Goal: Information Seeking & Learning: Check status

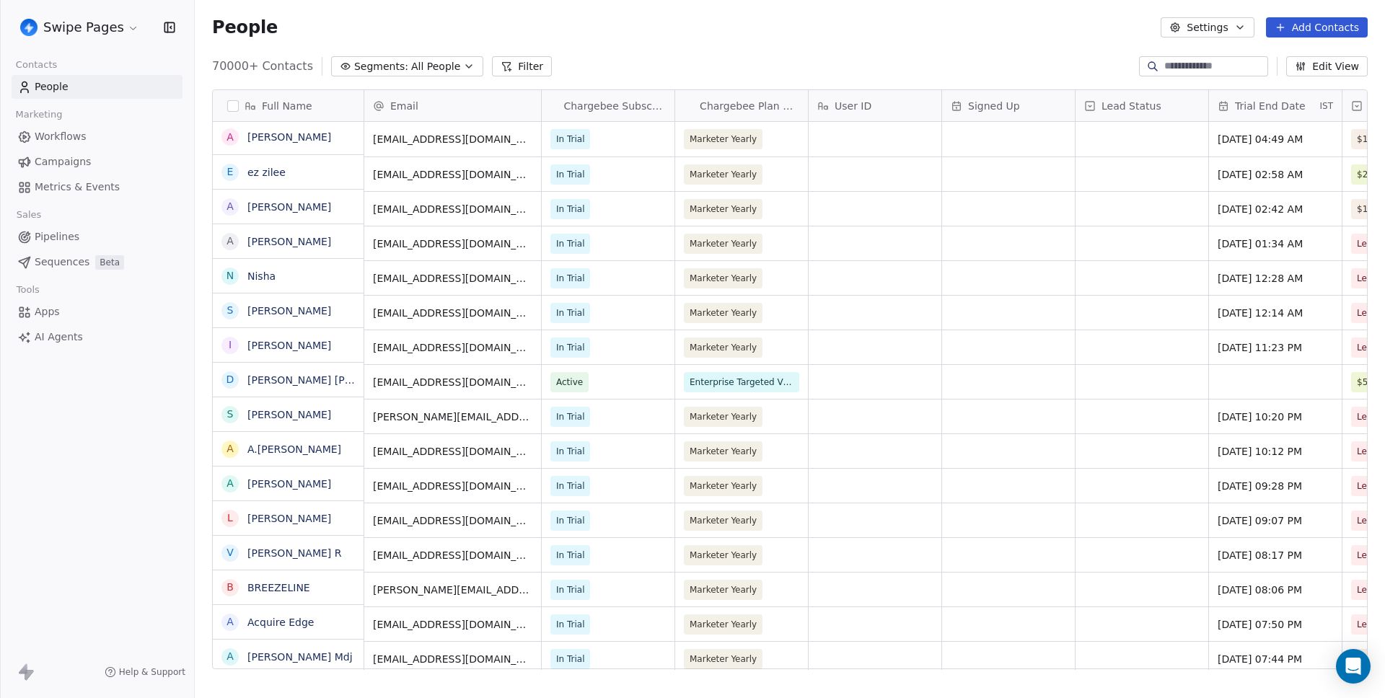
scroll to position [2, 0]
click at [113, 178] on link "Metrics & Events" at bounding box center [97, 187] width 171 height 24
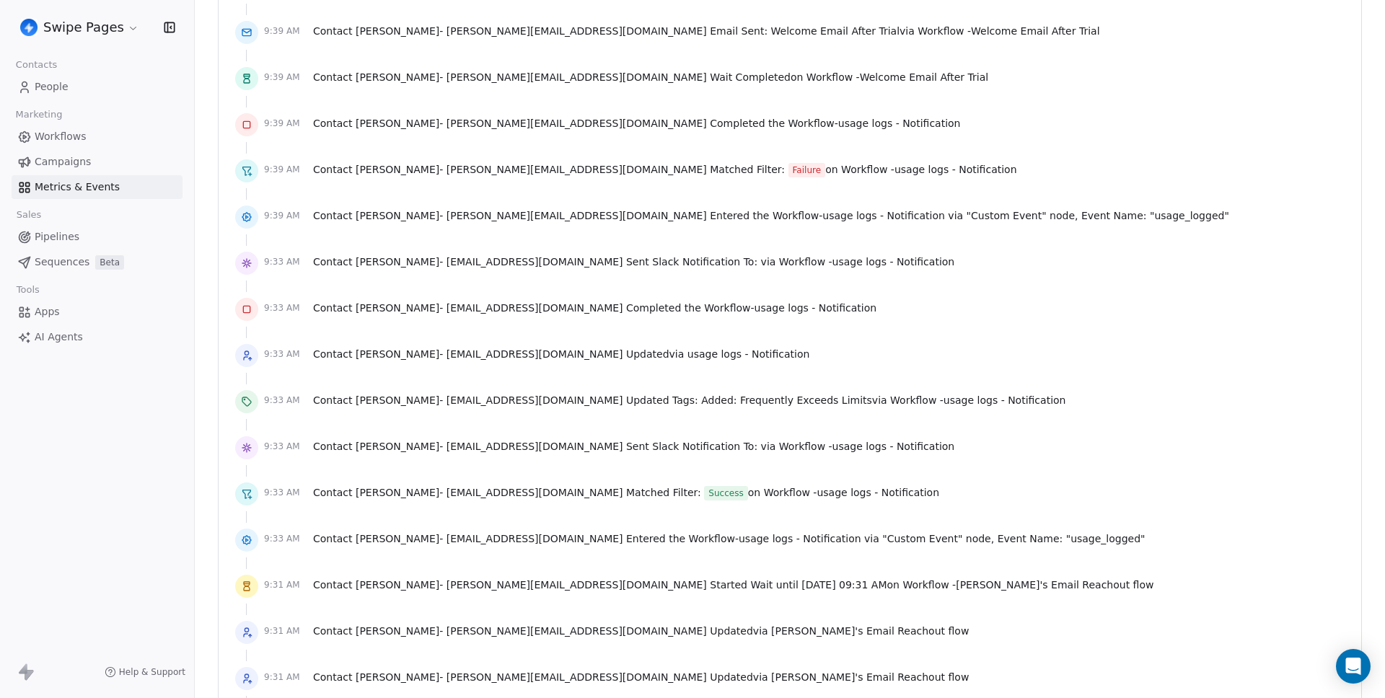
scroll to position [1162, 0]
click at [601, 167] on span "Contact Scott Sprouse - [EMAIL_ADDRESS][DOMAIN_NAME] Matched Filter: Failure on…" at bounding box center [665, 168] width 704 height 15
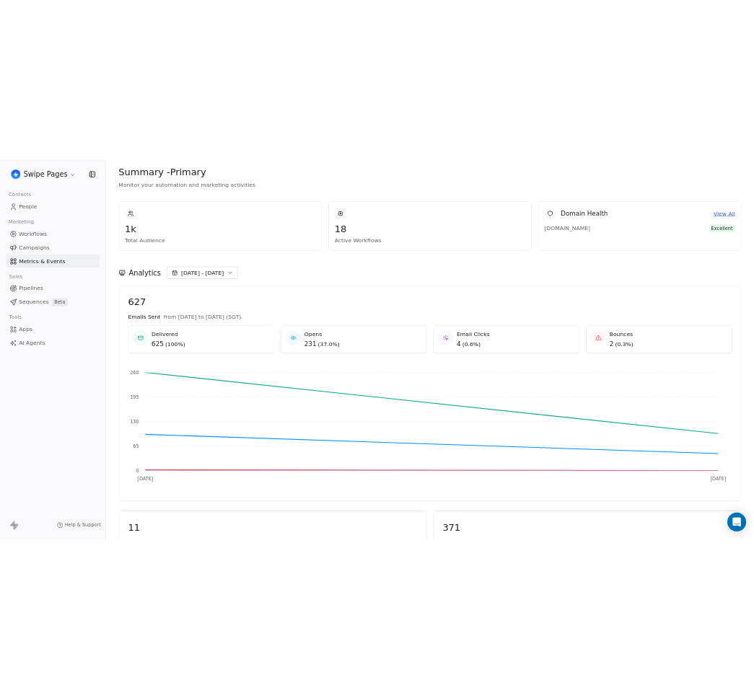
scroll to position [0, 0]
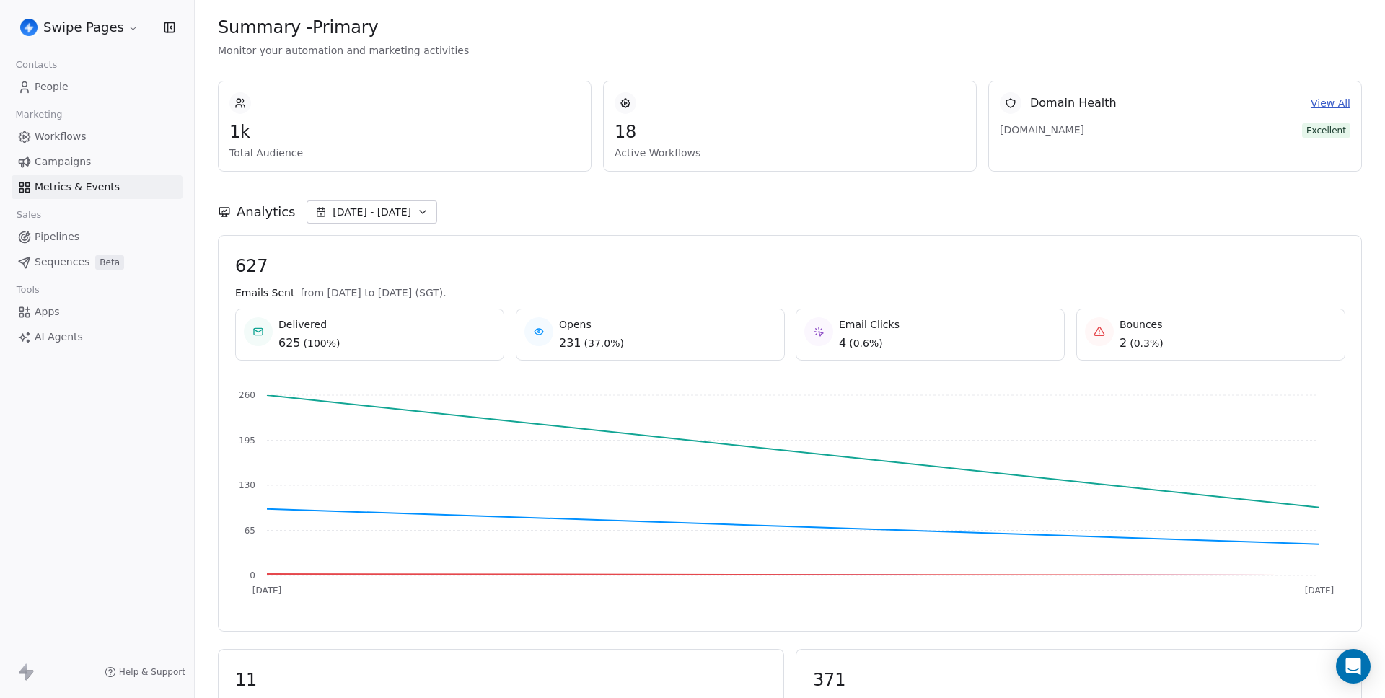
click at [723, 213] on div "Analytics [DATE] - [DATE]" at bounding box center [790, 211] width 1144 height 23
click at [601, 205] on div "Analytics [DATE] - [DATE]" at bounding box center [790, 211] width 1144 height 23
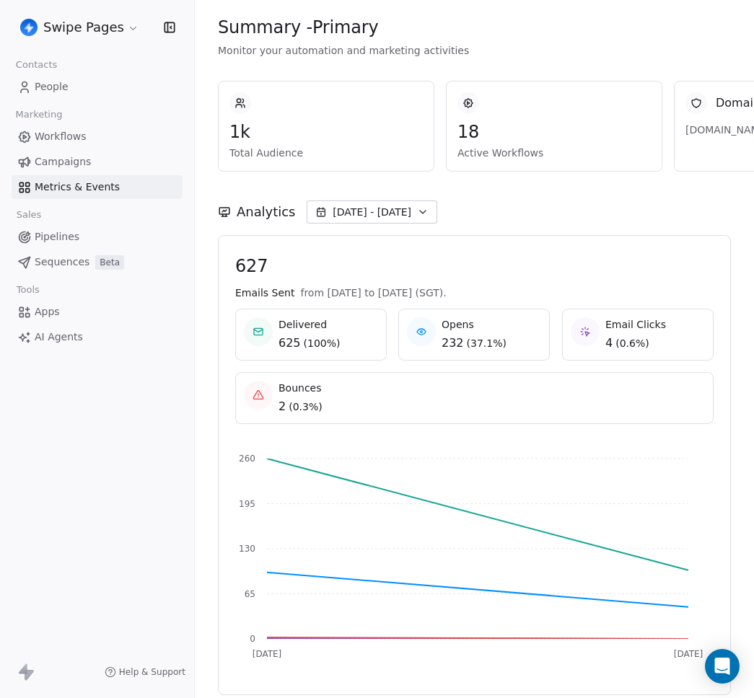
click at [464, 198] on div "Analytics [DATE] - [DATE]" at bounding box center [474, 203] width 513 height 63
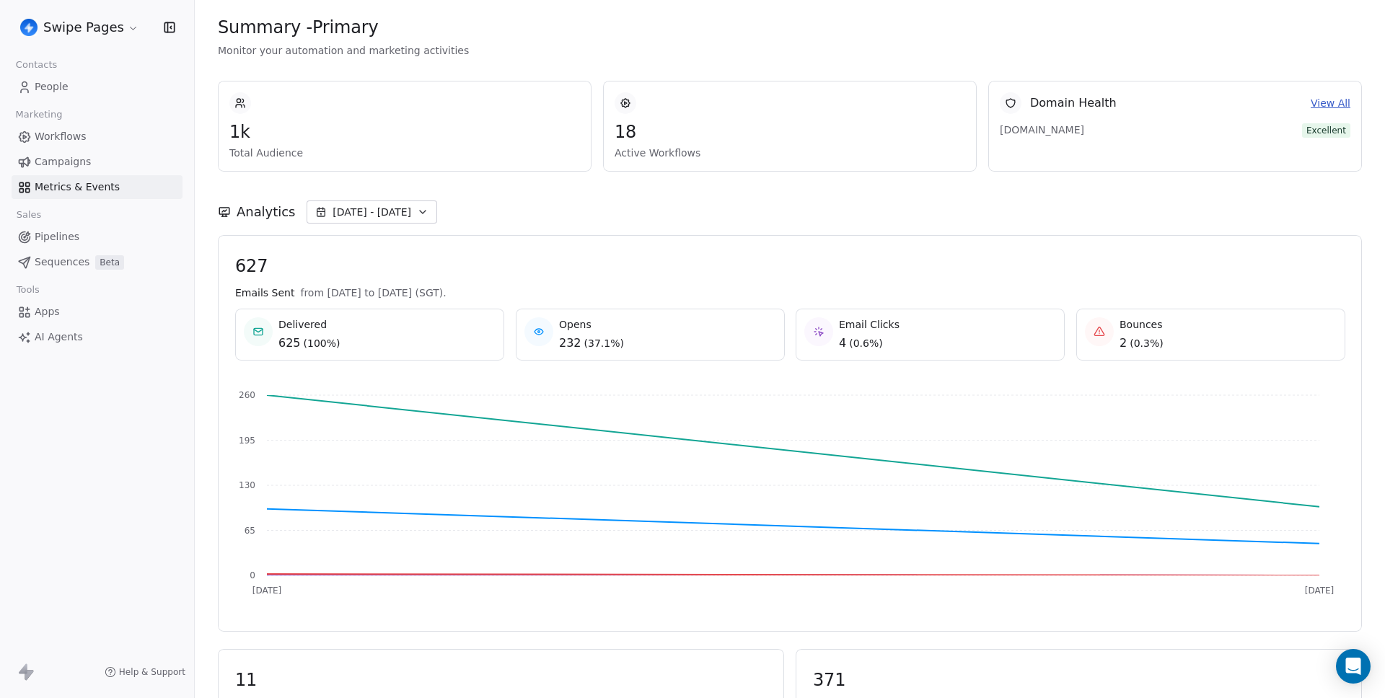
click at [753, 99] on link "View All" at bounding box center [1330, 103] width 40 height 15
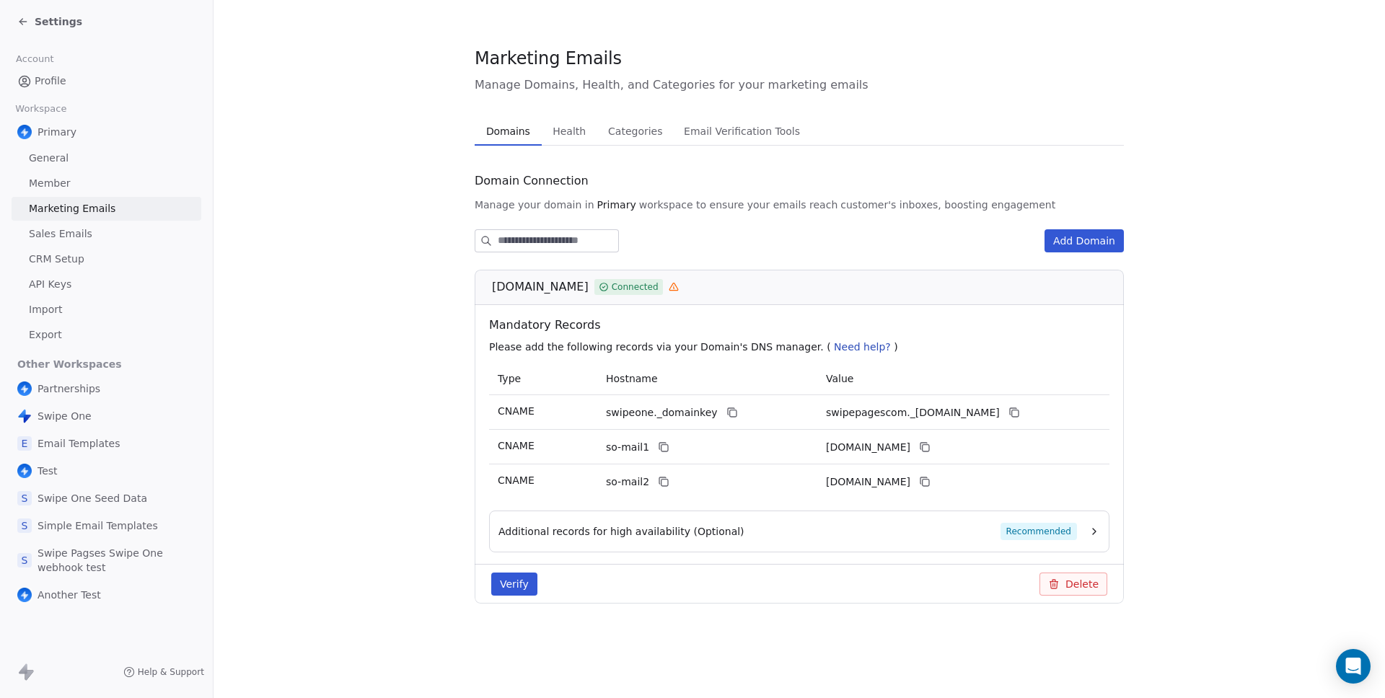
click at [568, 108] on div "Marketing Emails Manage Domains, Health, and Categories for your marketing emai…" at bounding box center [799, 336] width 649 height 581
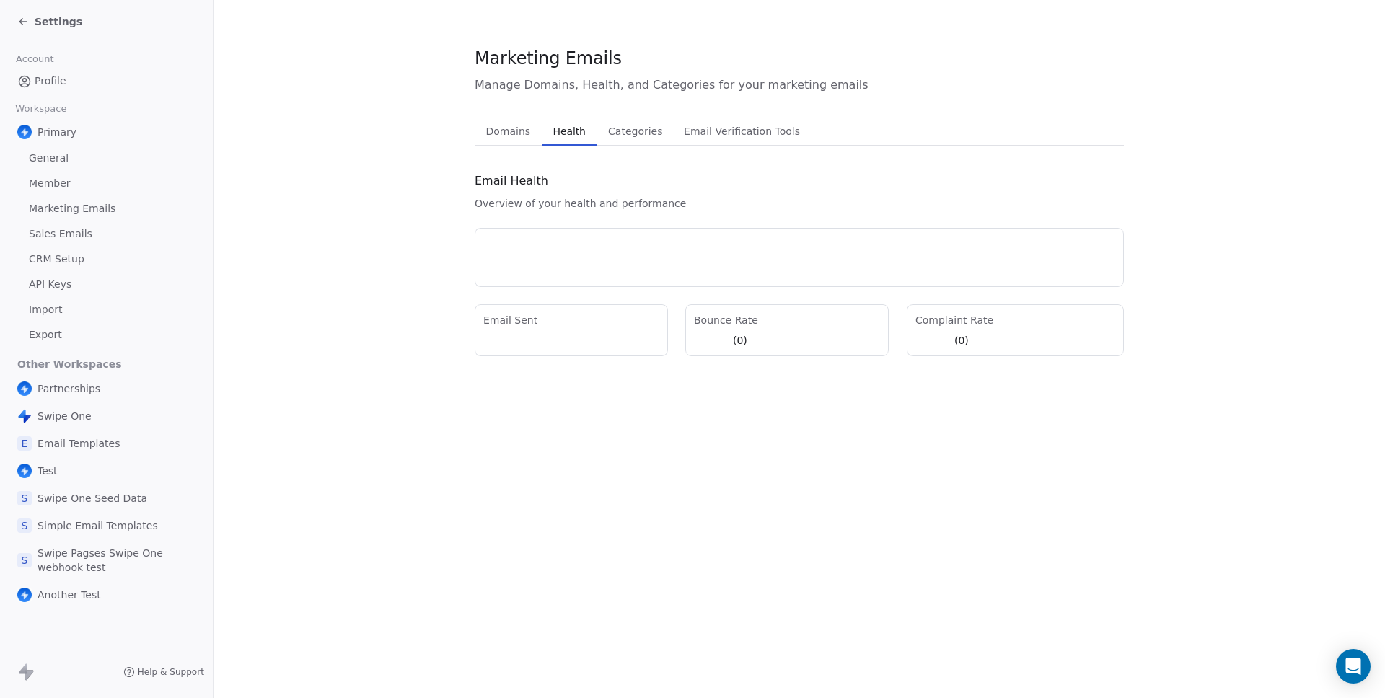
click at [553, 128] on span "Health" at bounding box center [569, 131] width 44 height 20
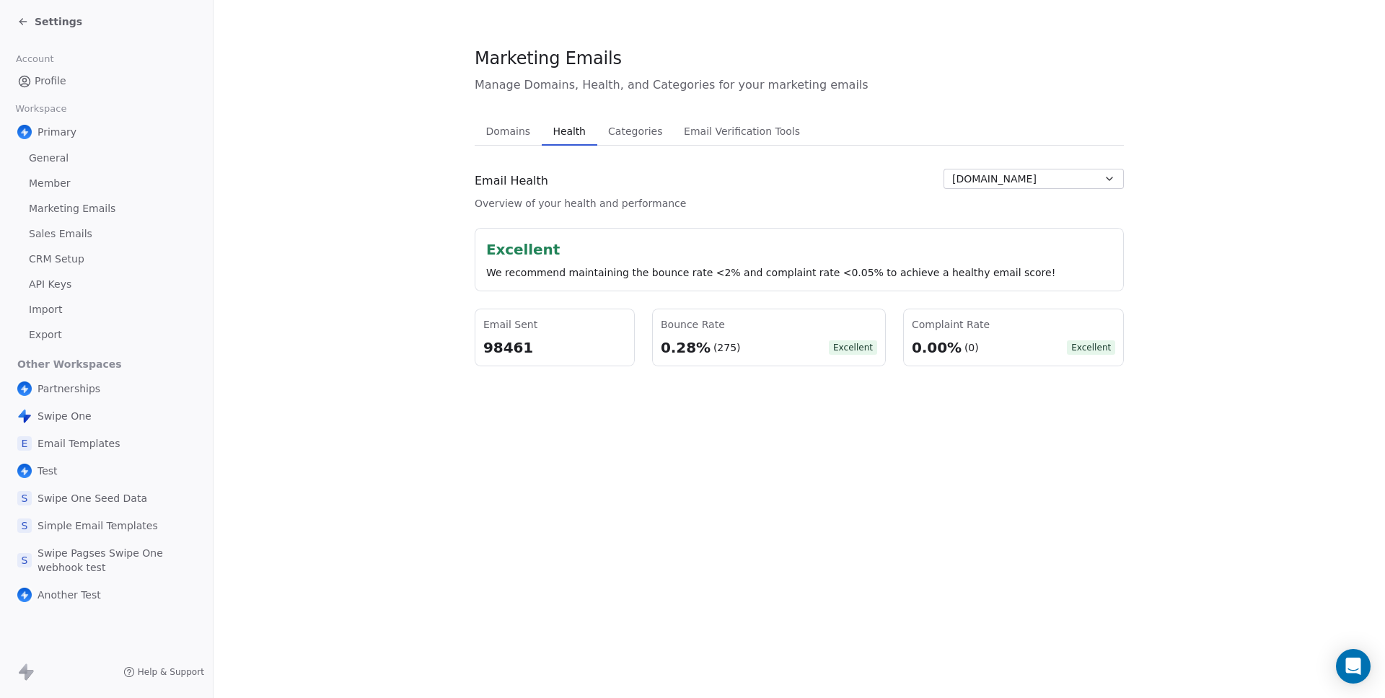
click at [753, 199] on div "Email Health Overview of your health and performance swipepages.com" at bounding box center [799, 190] width 649 height 42
click at [753, 184] on span "[DOMAIN_NAME]" at bounding box center [994, 179] width 84 height 15
click at [630, 168] on html "Settings Account Profile Workspace Primary General Member Marketing Emails Sale…" at bounding box center [692, 349] width 1385 height 698
click at [30, 19] on div "Settings" at bounding box center [49, 21] width 65 height 14
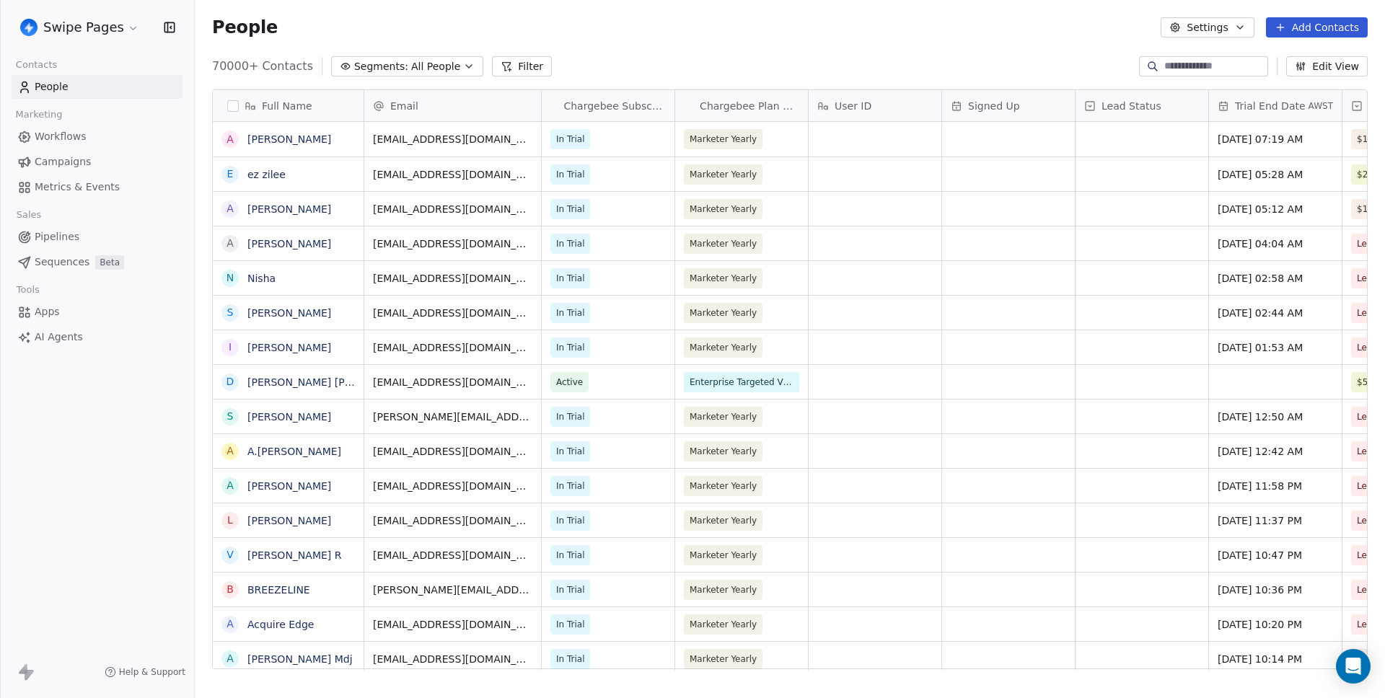
scroll to position [604, 1179]
click at [69, 193] on span "Metrics & Events" at bounding box center [77, 187] width 85 height 15
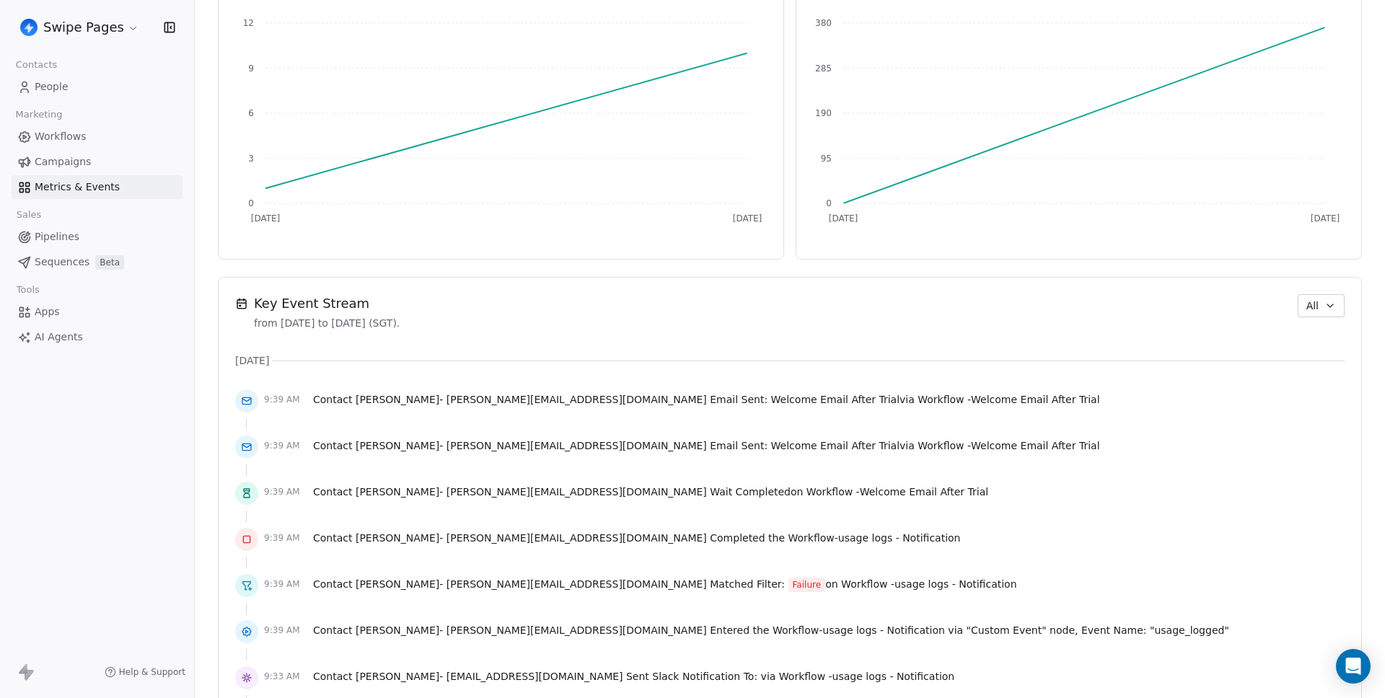
scroll to position [749, 0]
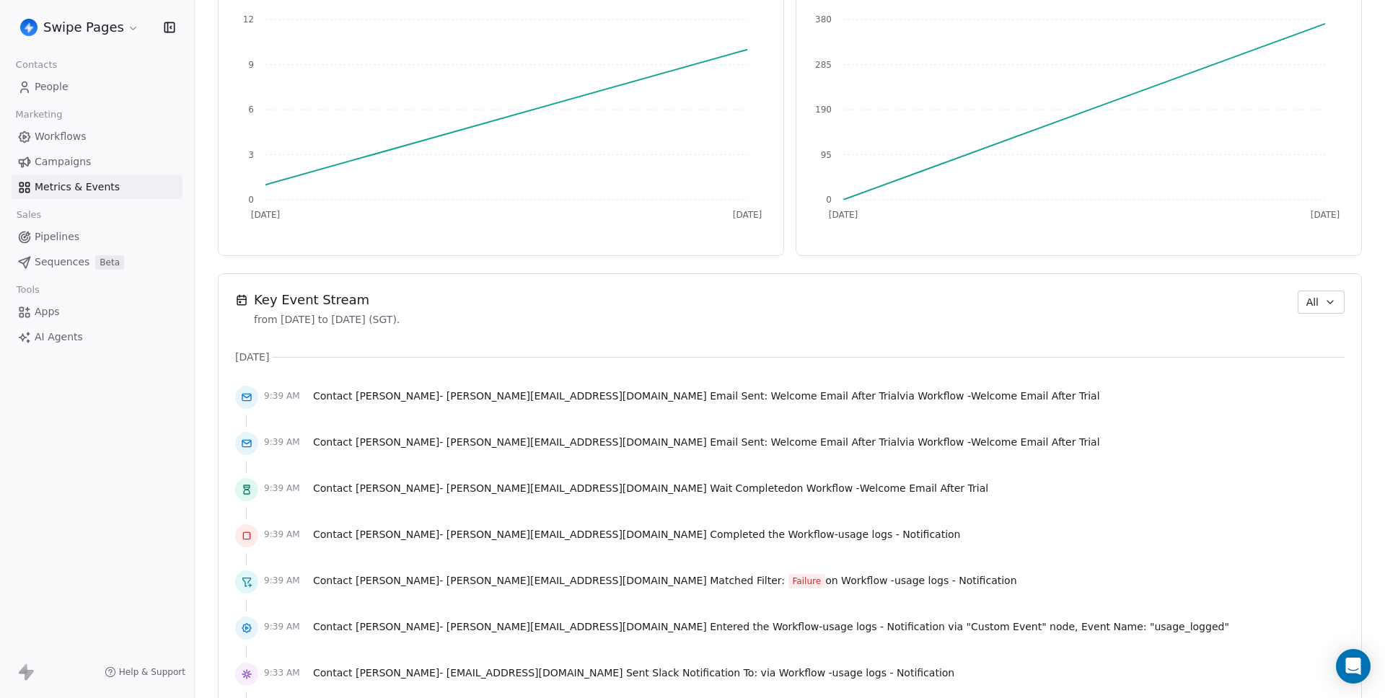
click at [753, 312] on button "All" at bounding box center [1320, 302] width 47 height 23
click at [753, 383] on span "Audit" at bounding box center [1292, 381] width 27 height 15
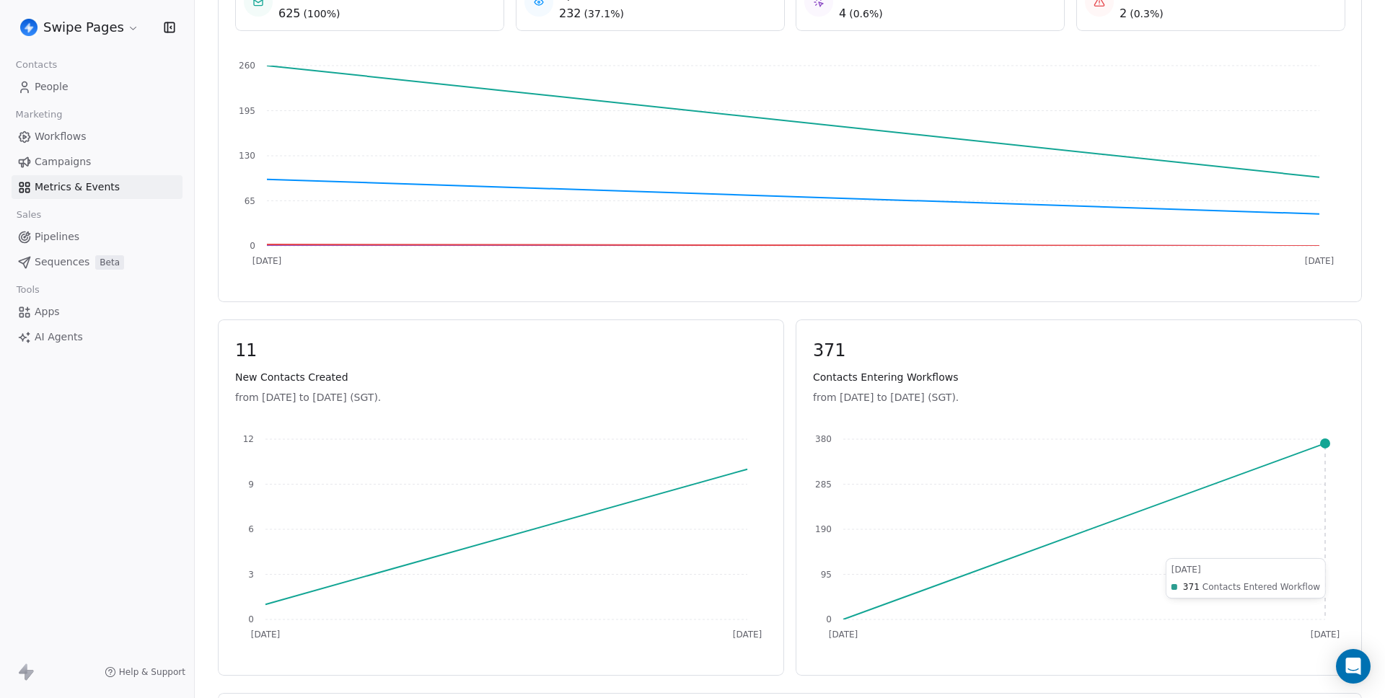
scroll to position [496, 0]
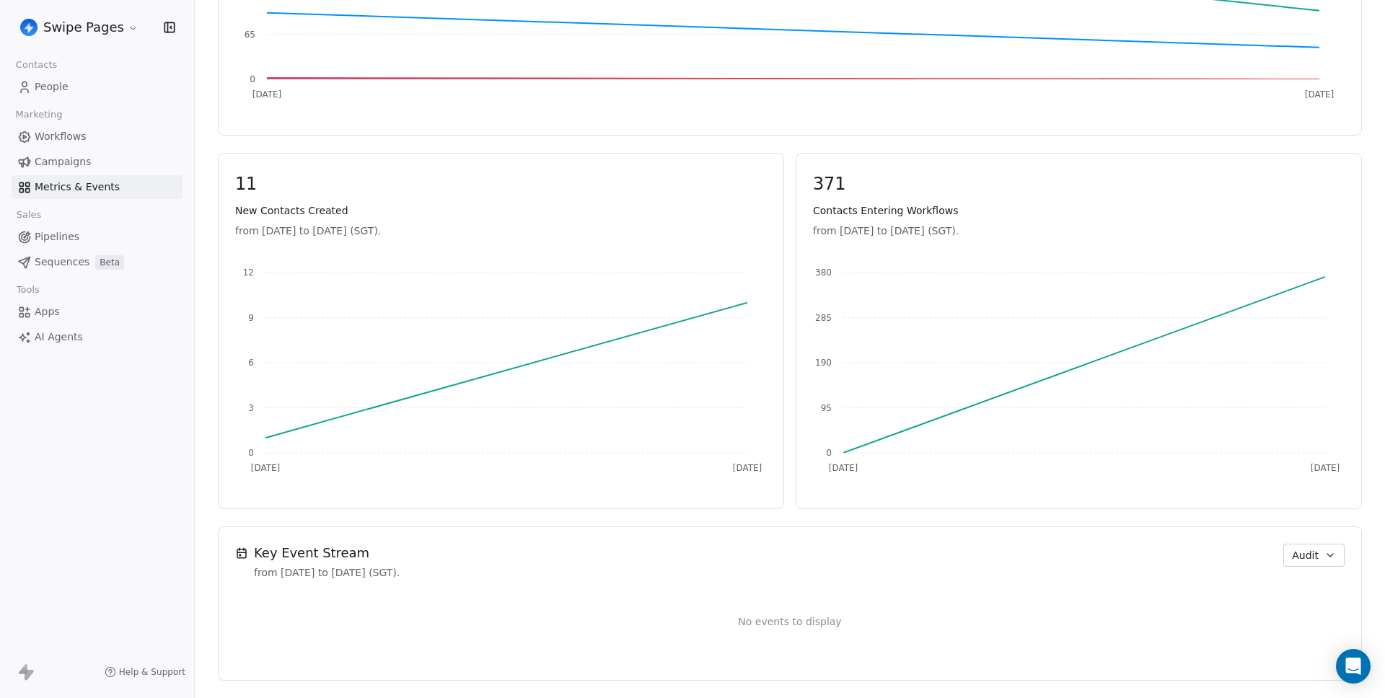
click at [753, 560] on span "Audit" at bounding box center [1305, 555] width 27 height 15
click at [753, 650] on span "Contact/Webhook" at bounding box center [1323, 657] width 89 height 15
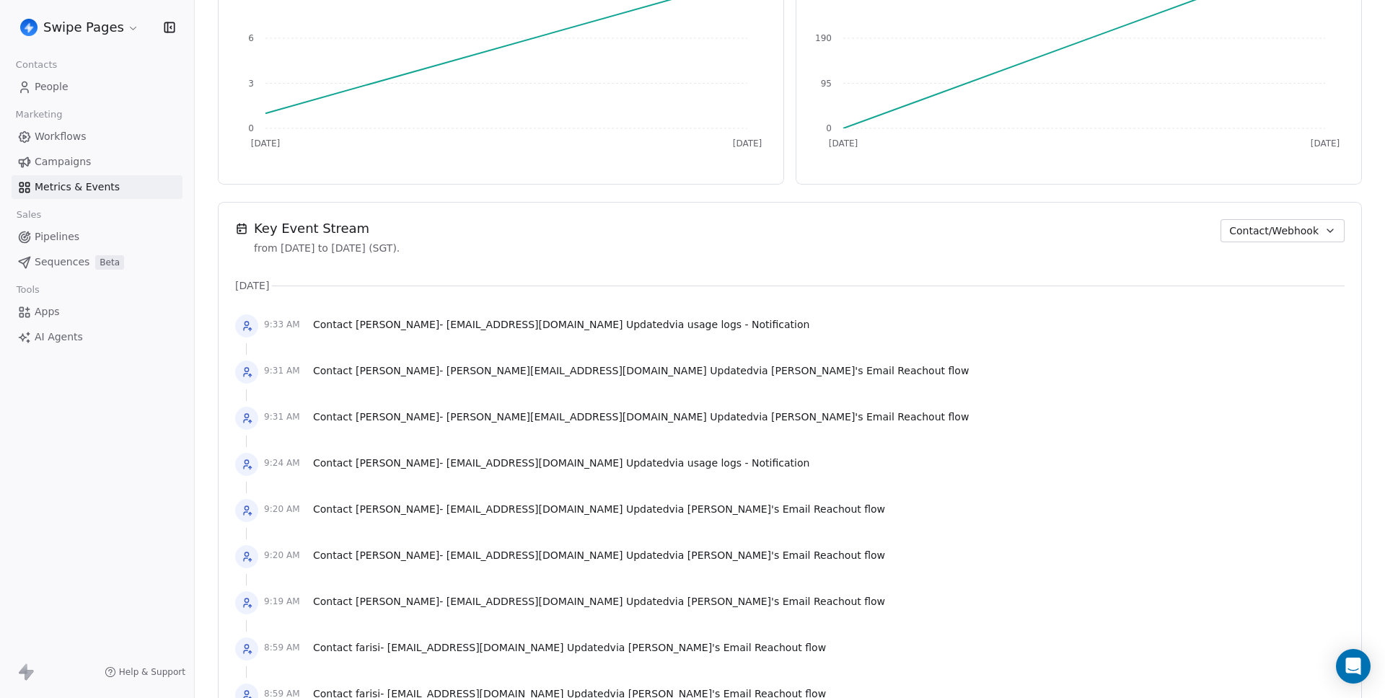
scroll to position [817, 0]
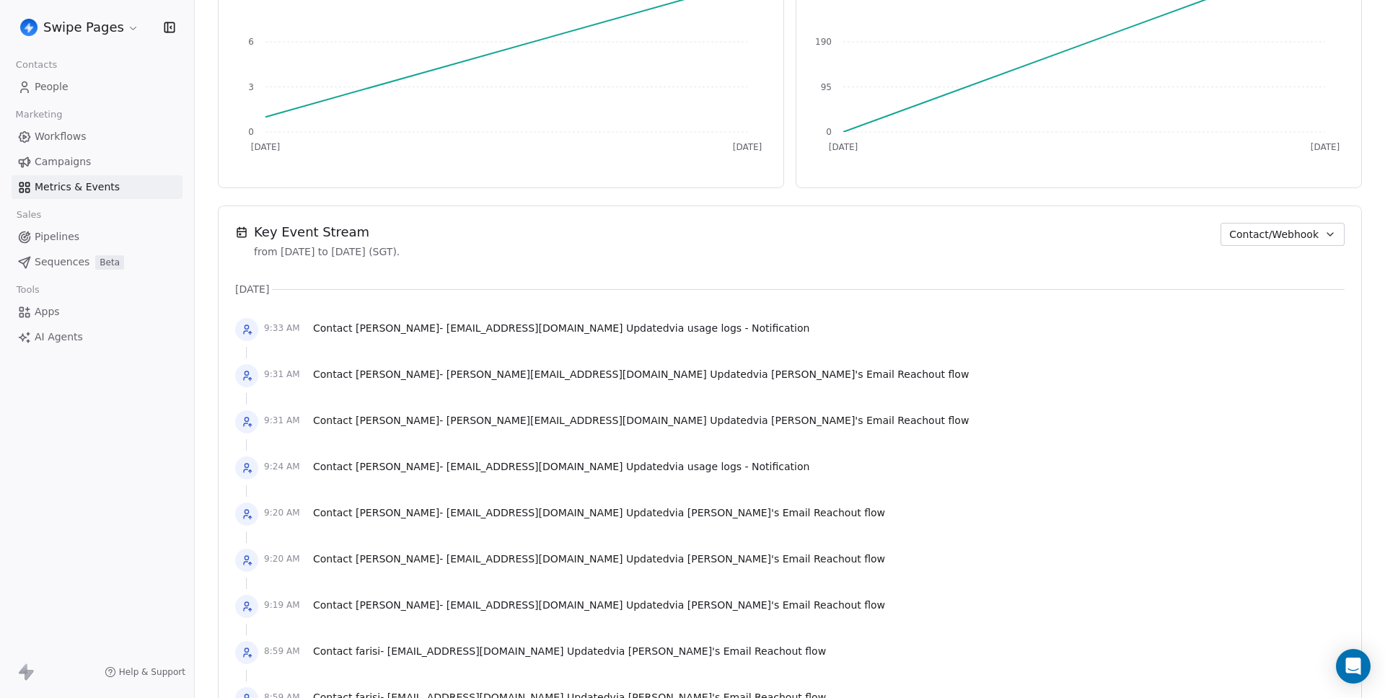
click at [753, 226] on button "Contact/Webhook" at bounding box center [1282, 234] width 124 height 23
click at [753, 367] on html "Swipe Pages Contacts People Marketing Workflows Campaigns Metrics & Events Sale…" at bounding box center [692, 349] width 1385 height 698
click at [753, 378] on span "[PERSON_NAME]'s Email Reachout flow" at bounding box center [870, 375] width 198 height 12
click at [753, 376] on span "[PERSON_NAME]'s Email Reachout flow" at bounding box center [870, 375] width 198 height 12
click at [753, 234] on span "Contact/Webhook" at bounding box center [1273, 234] width 89 height 15
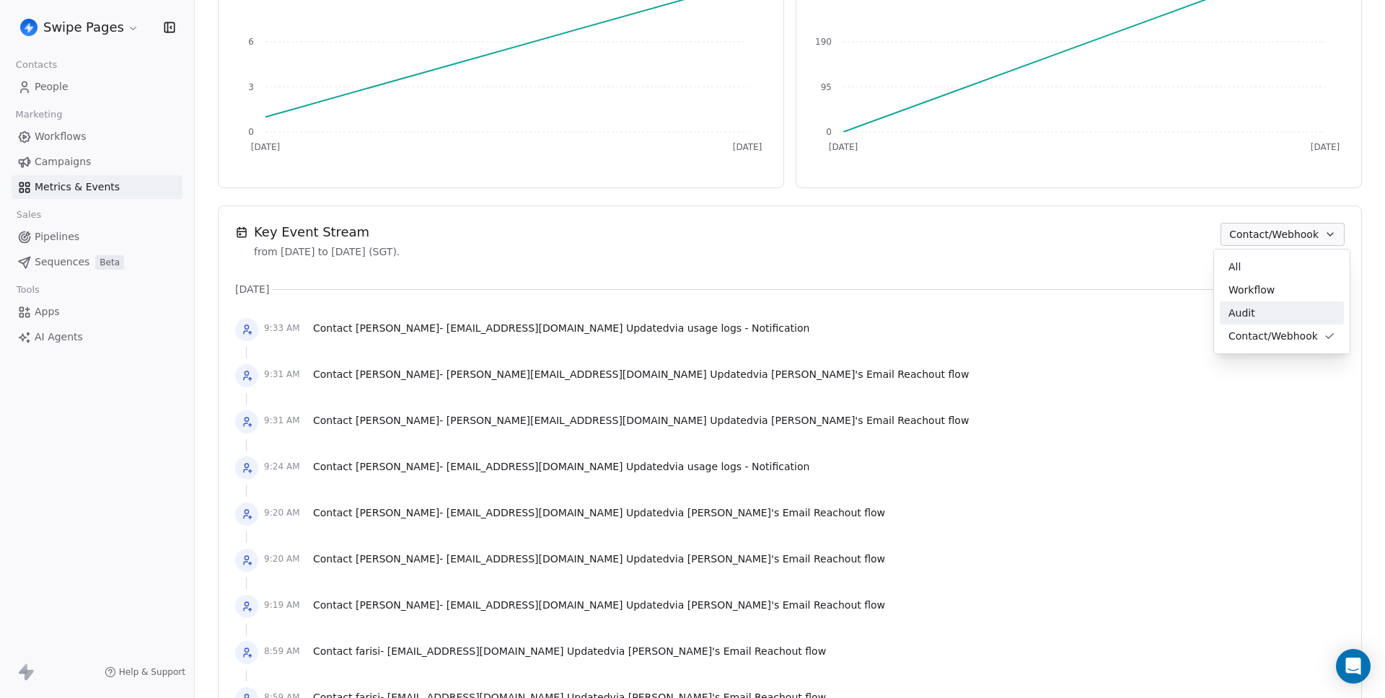
click at [753, 306] on div "Audit" at bounding box center [1281, 313] width 107 height 15
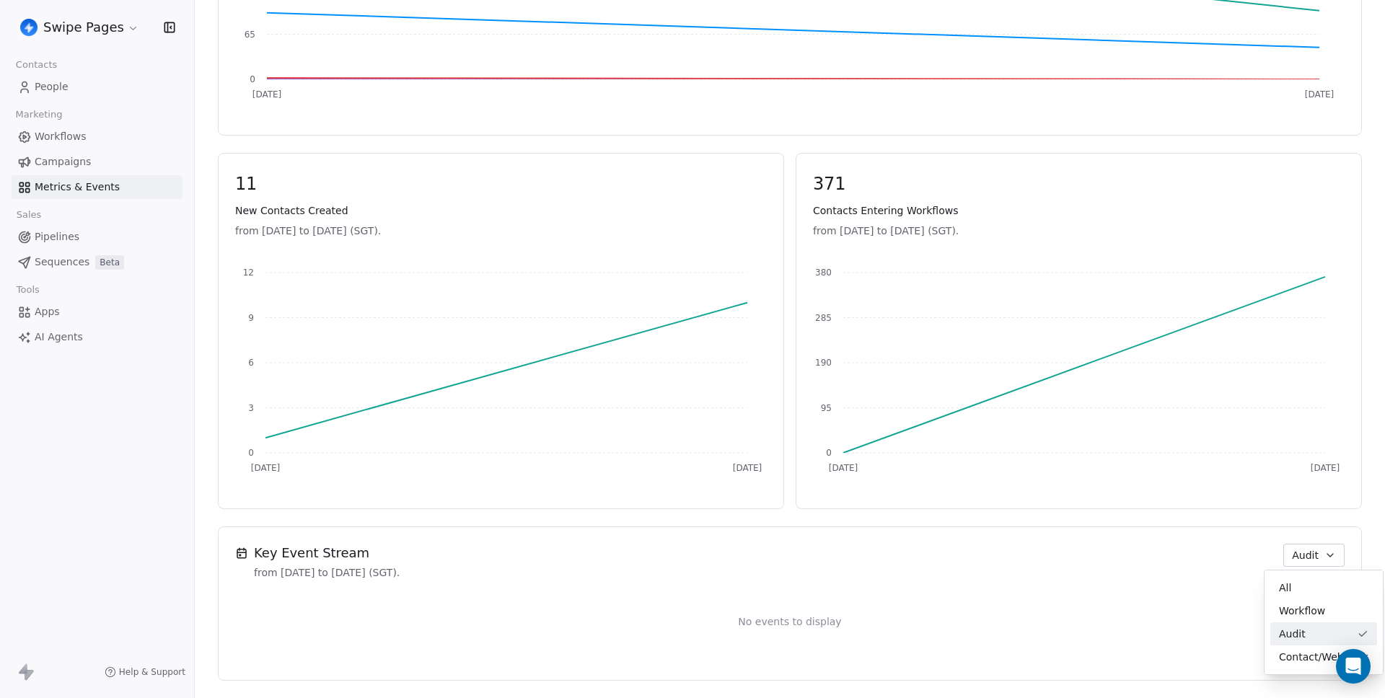
scroll to position [496, 0]
click at [753, 552] on icon "button" at bounding box center [1330, 556] width 12 height 12
click at [753, 585] on span "All" at bounding box center [1285, 588] width 12 height 15
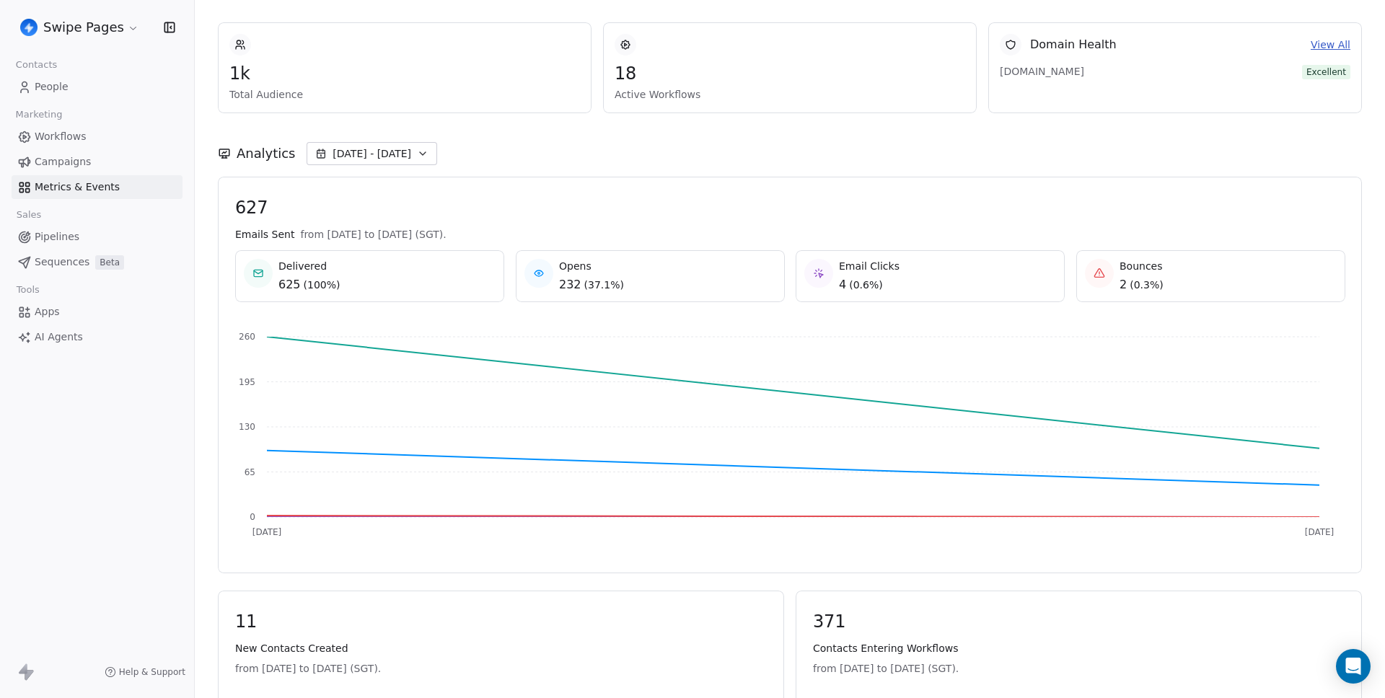
scroll to position [56, 0]
